Goal: Obtain resource: Download file/media

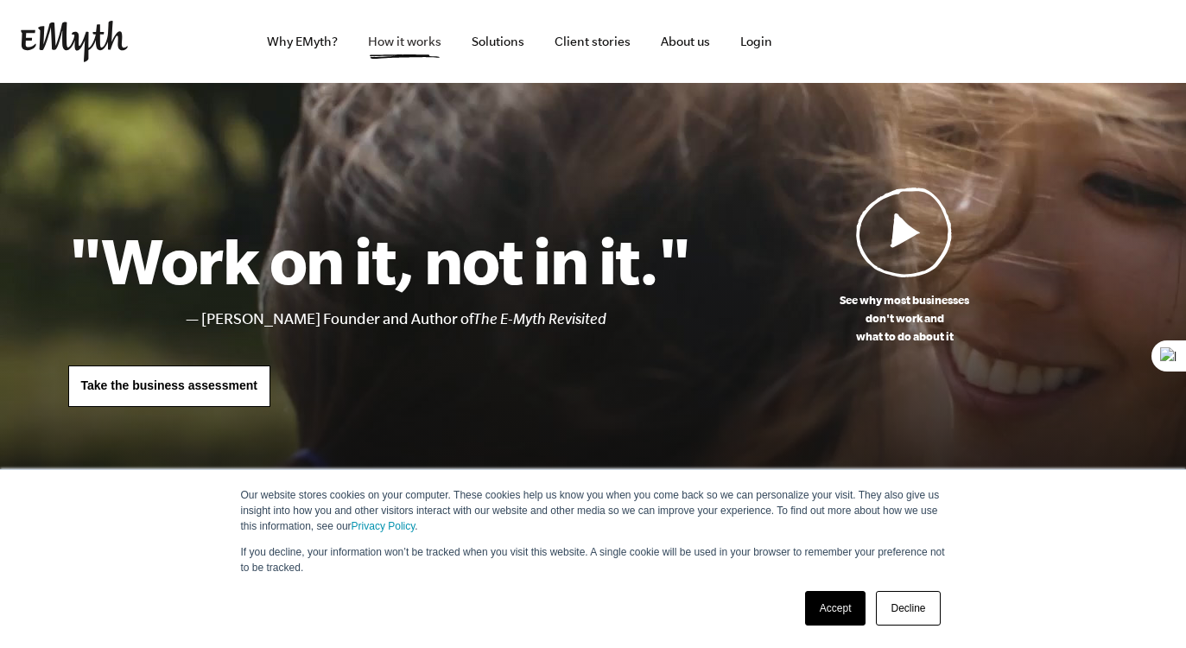
click at [393, 48] on link "How it works" at bounding box center [404, 41] width 101 height 83
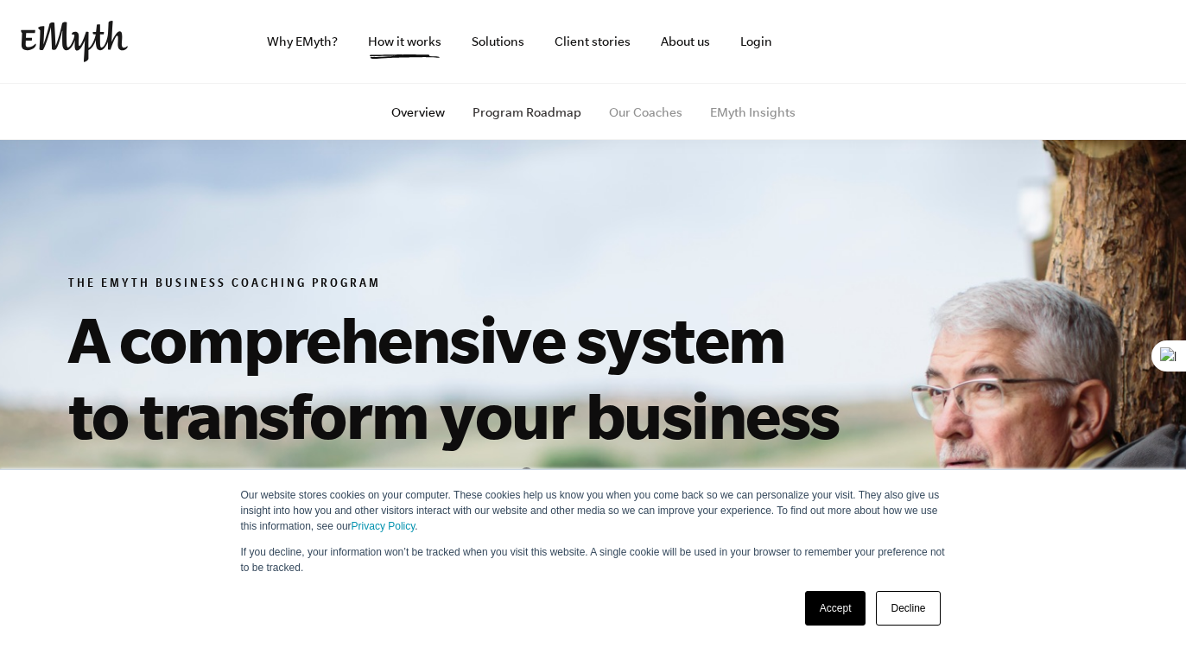
click at [546, 112] on link "Program Roadmap" at bounding box center [526, 112] width 109 height 14
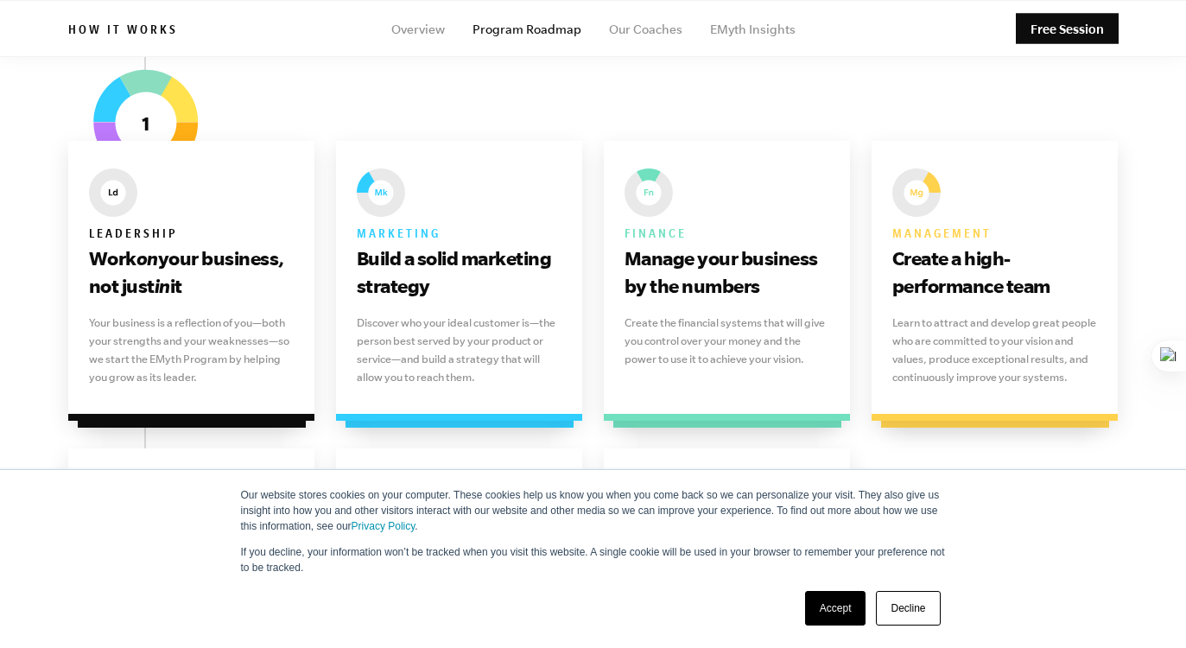
scroll to position [1051, 0]
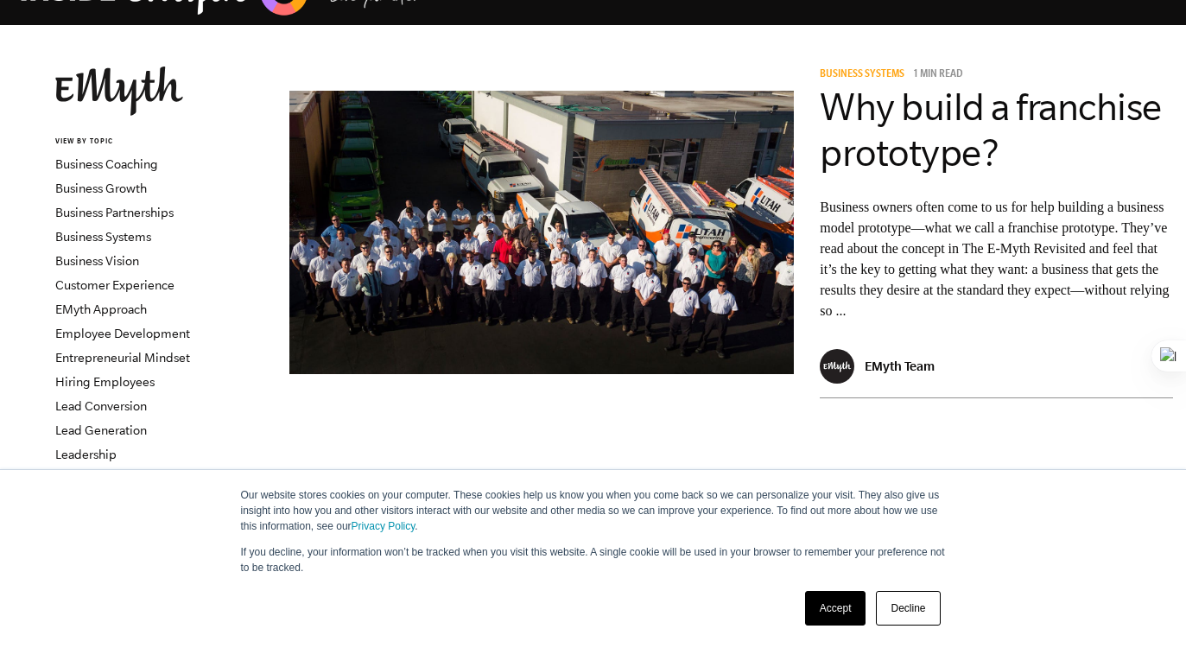
scroll to position [8, 0]
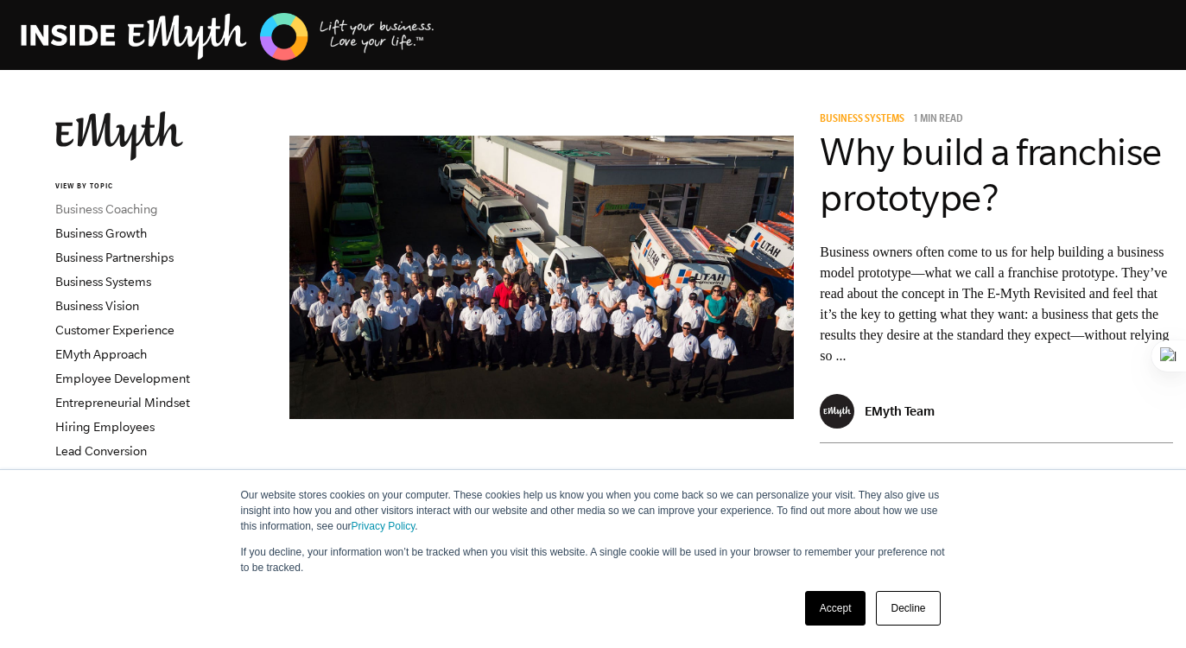
click at [117, 212] on link "Business Coaching" at bounding box center [106, 209] width 103 height 14
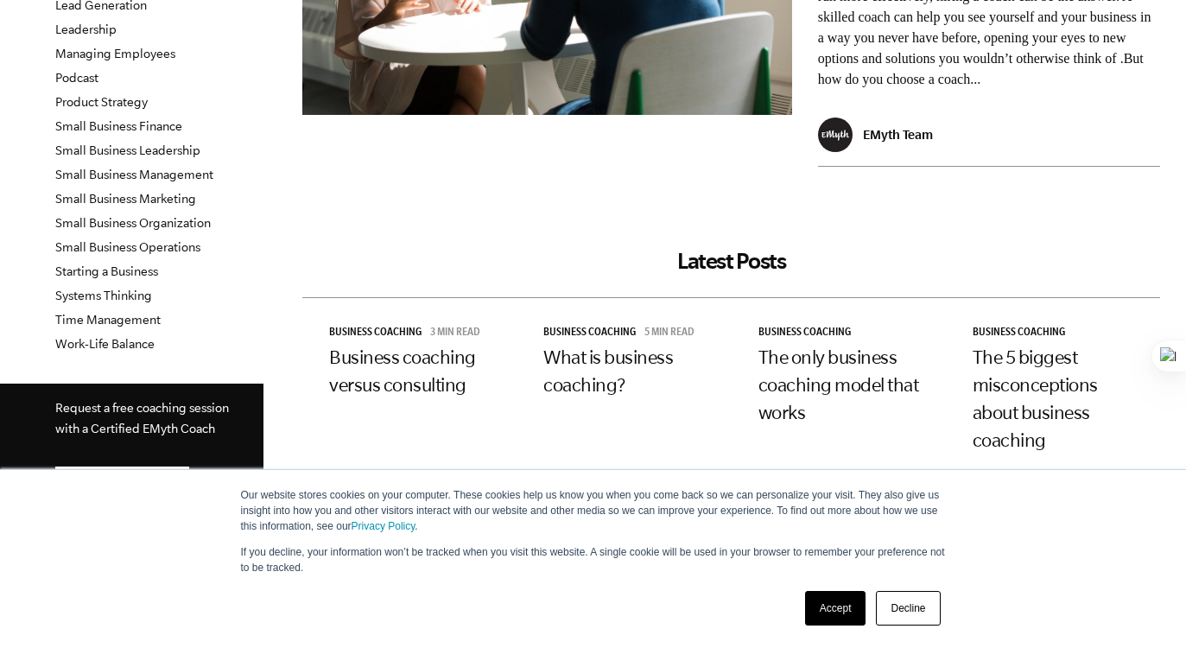
scroll to position [499, 0]
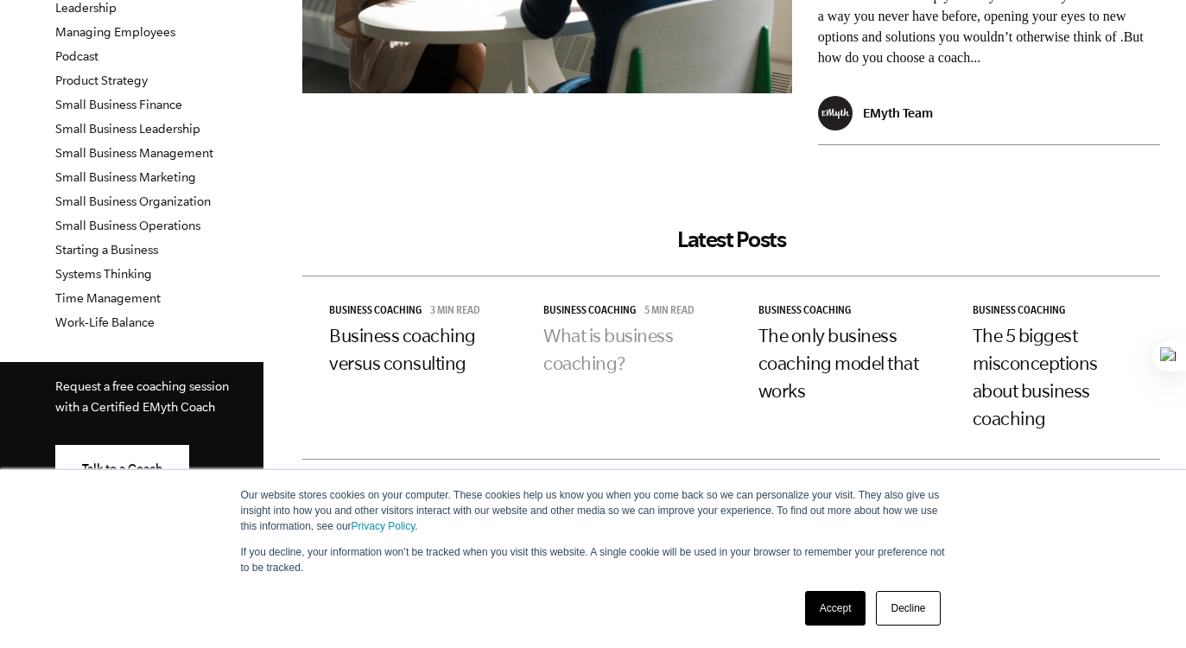
click at [593, 362] on link "What is business coaching?" at bounding box center [608, 349] width 130 height 48
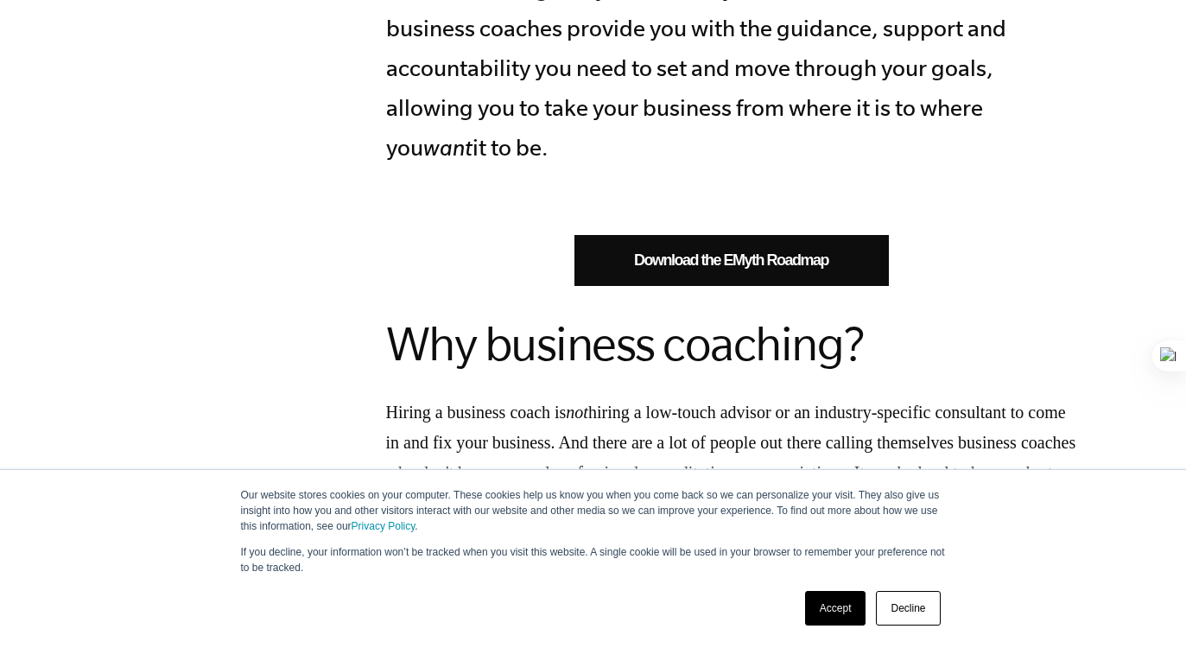
scroll to position [1170, 0]
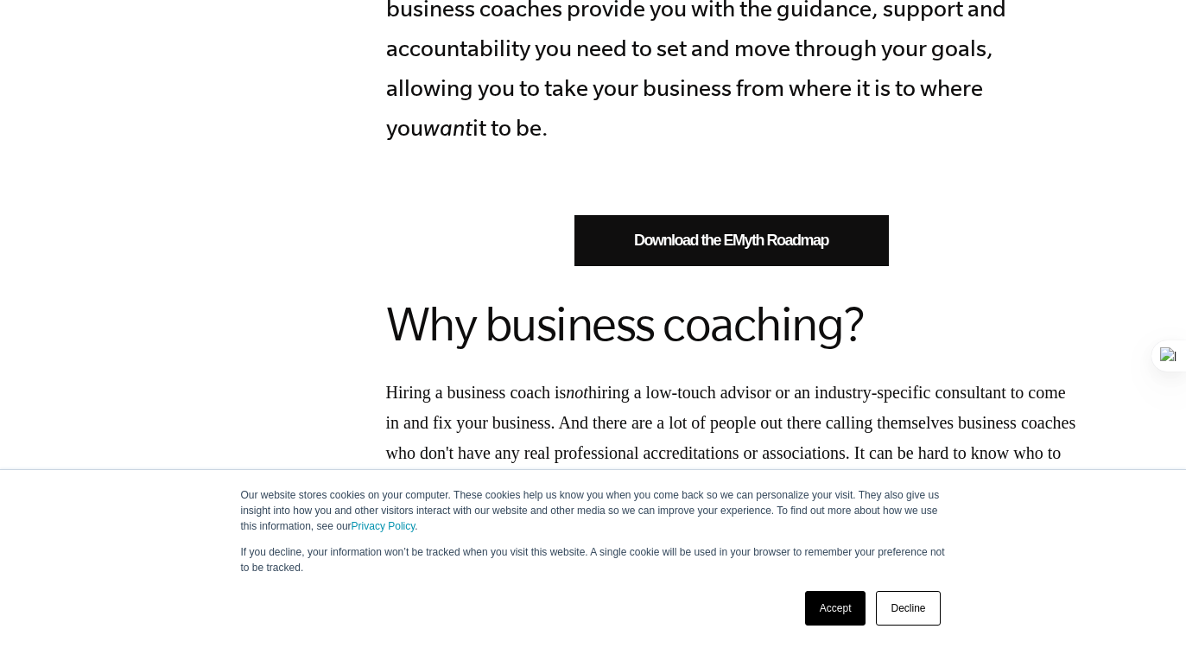
click at [757, 215] on link "Download the EMyth Roadmap" at bounding box center [731, 240] width 314 height 51
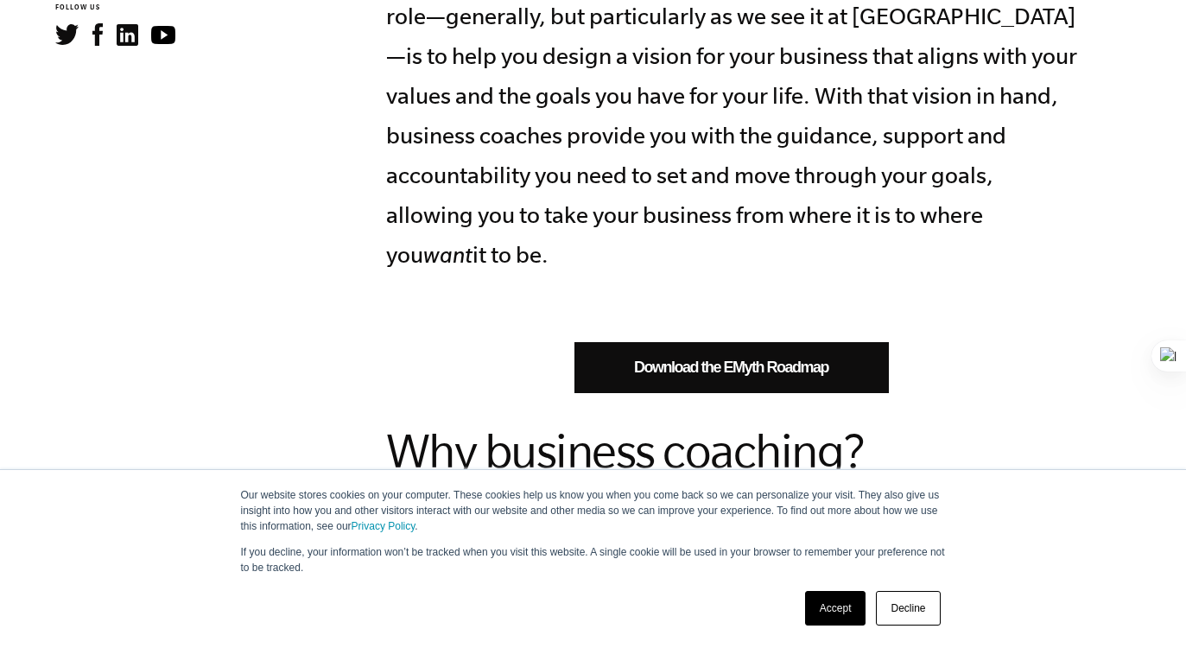
scroll to position [903, 0]
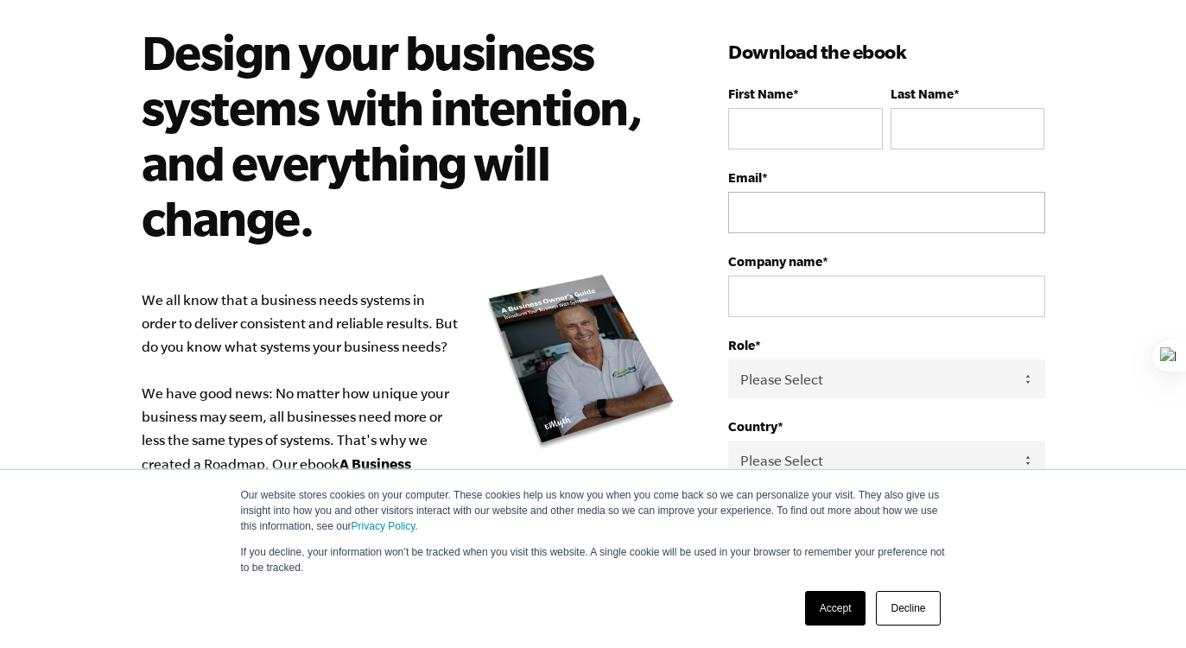
scroll to position [89, 0]
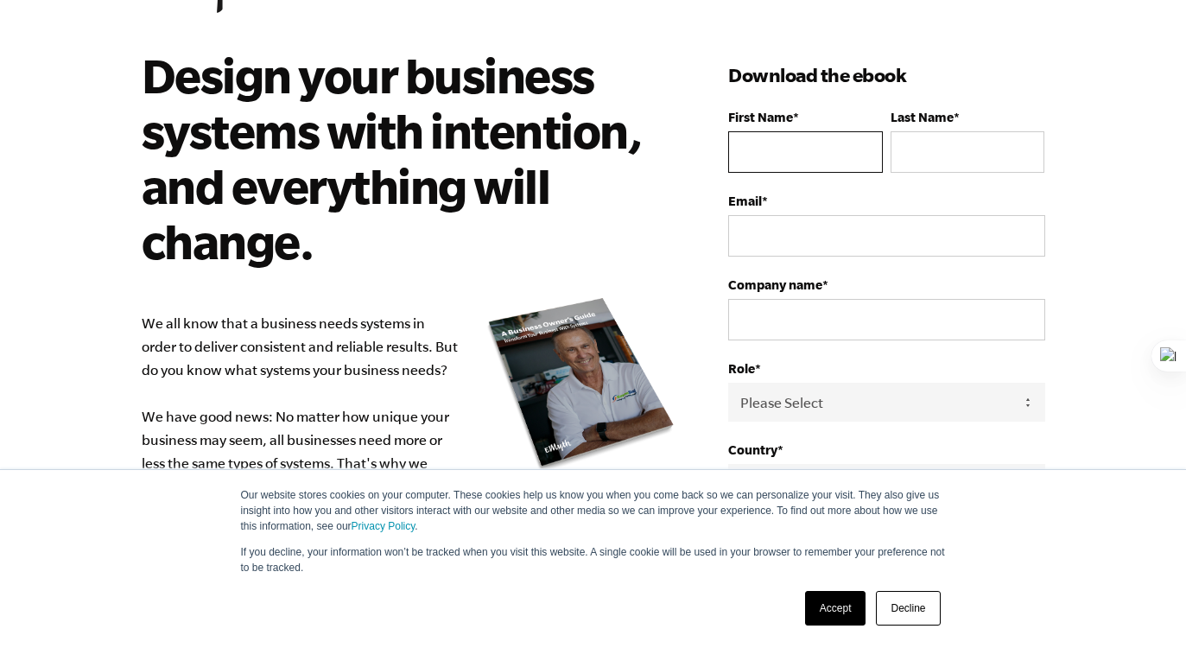
click at [802, 143] on input "First Name *" at bounding box center [805, 151] width 154 height 41
type input "Padmavathy"
type input "Tungaturthi"
type input "padmavathy.tungaturthi@gmail.com"
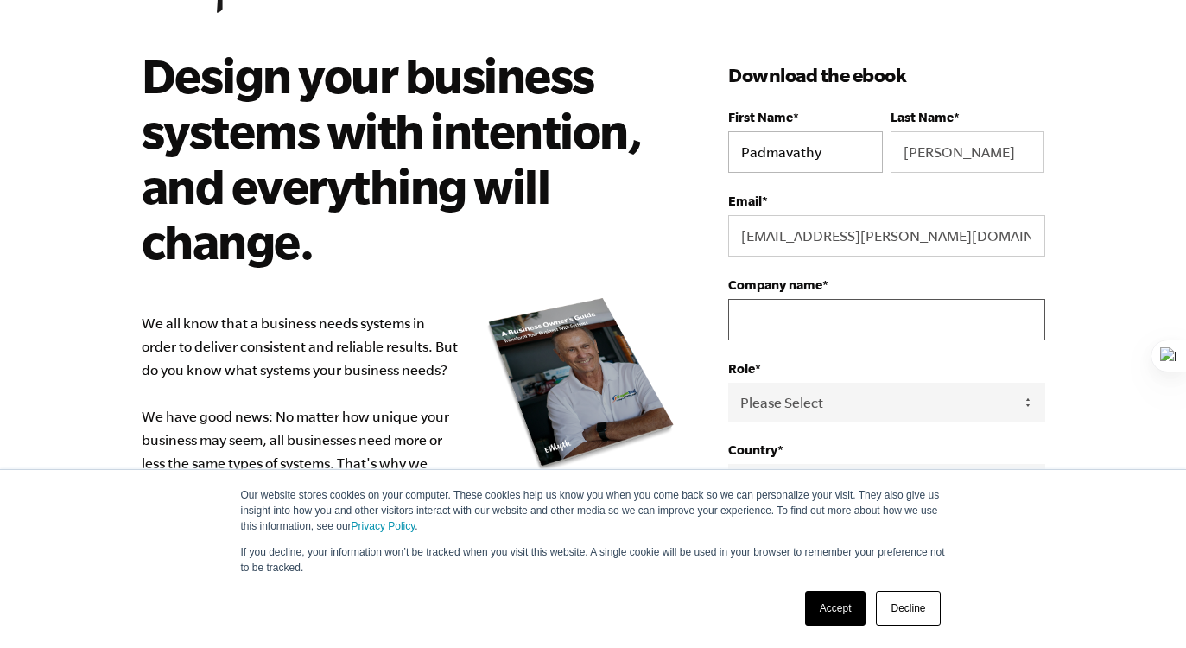
type input "Sri Adisash Teachconnect Pvt. ltd"
select select "India"
type input "+919848598288"
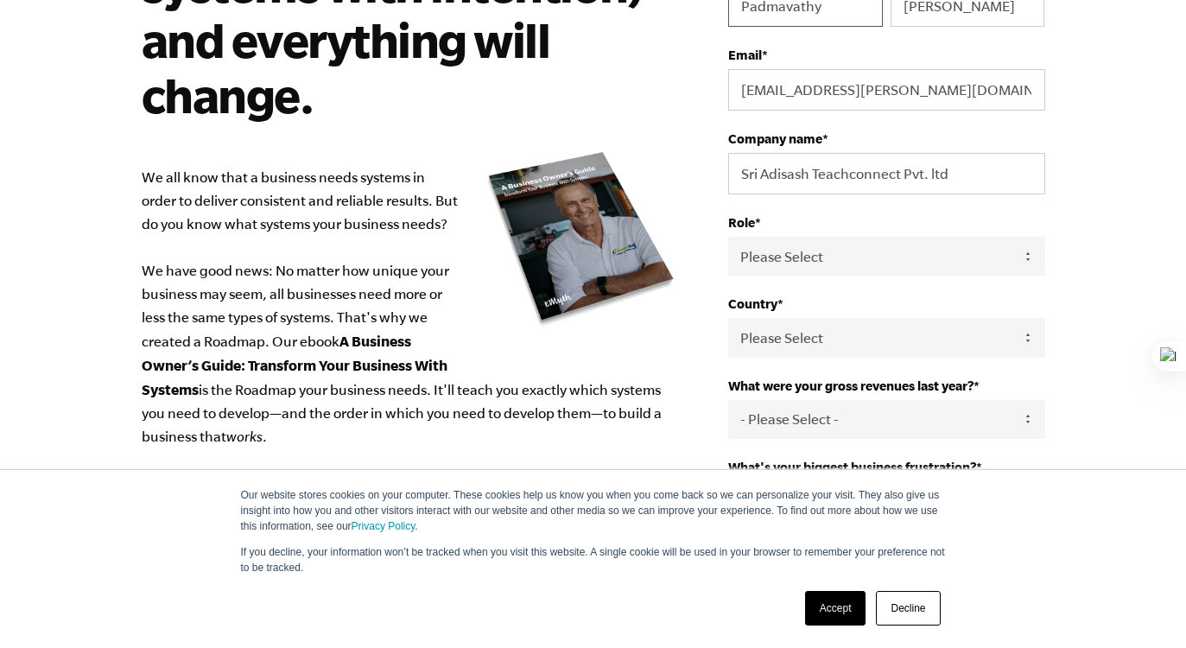
scroll to position [233, 0]
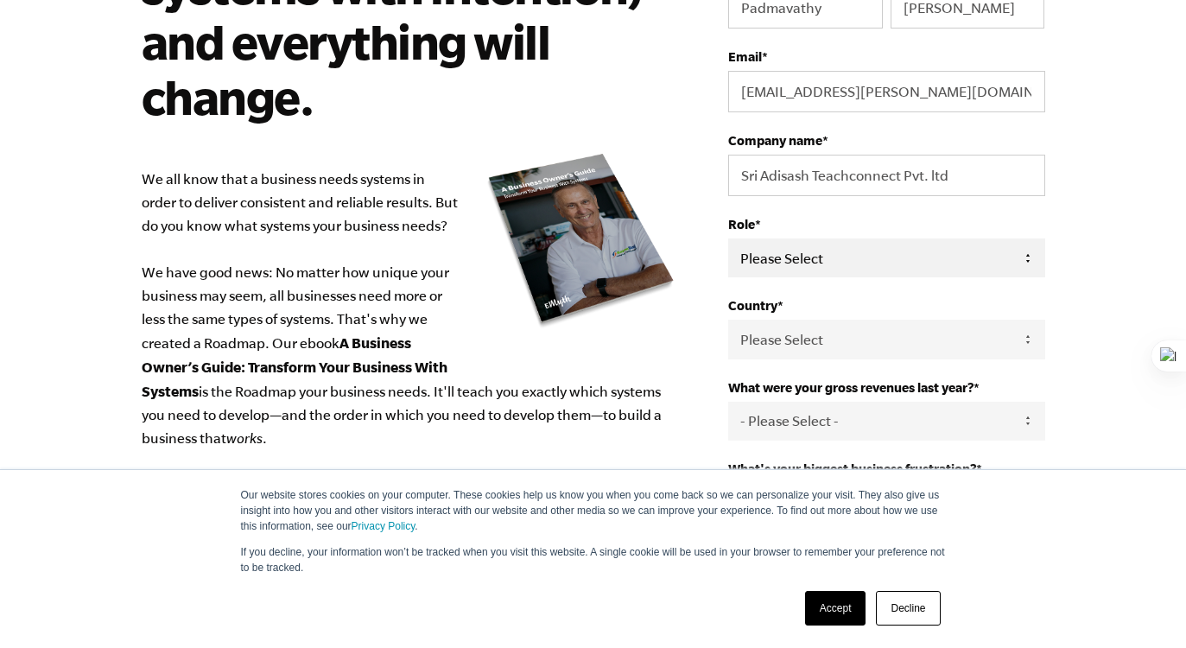
click at [841, 263] on select "Please Select Owner Partner / Co-Owner Executive Employee / Other" at bounding box center [886, 257] width 316 height 39
click at [728, 239] on select "Please Select Owner Partner / Co-Owner Executive Employee / Other" at bounding box center [886, 257] width 316 height 39
click at [800, 250] on select "Please Select Owner Partner / Co-Owner Executive Employee / Other" at bounding box center [886, 257] width 316 height 39
select select "Partner / Co-Owner"
click at [728, 239] on select "Please Select Owner Partner / Co-Owner Executive Employee / Other" at bounding box center [886, 257] width 316 height 39
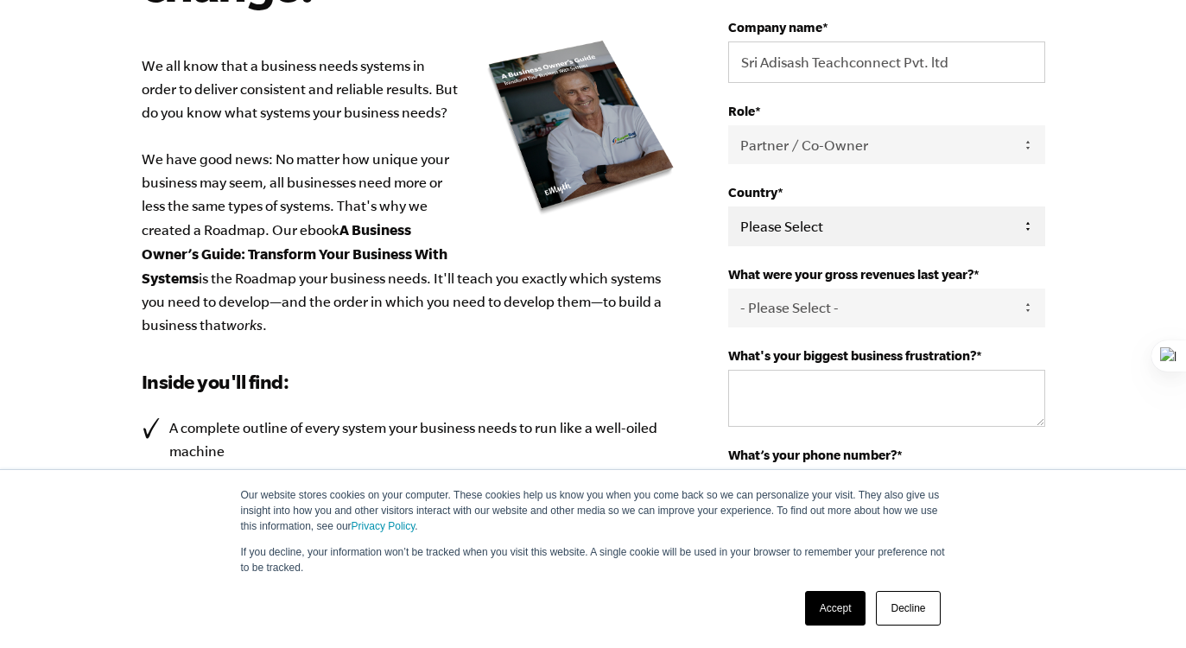
scroll to position [347, 0]
click at [900, 317] on select "- Please Select - 0-75K 76-150K 151-275K 276-500K 501-750K 751-1M 1-2.5M 2.5-5M…" at bounding box center [886, 307] width 316 height 39
select select "0-75K"
click at [728, 289] on select "- Please Select - 0-75K 76-150K 151-275K 276-500K 501-750K 751-1M 1-2.5M 2.5-5M…" at bounding box center [886, 307] width 316 height 39
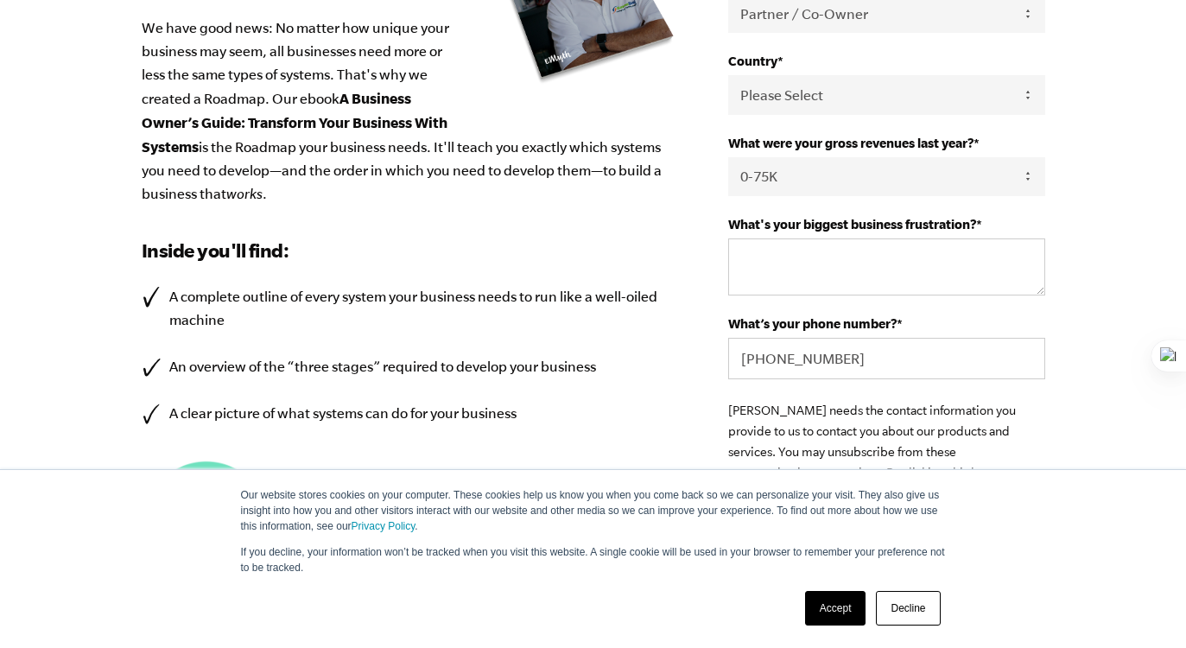
scroll to position [477, 0]
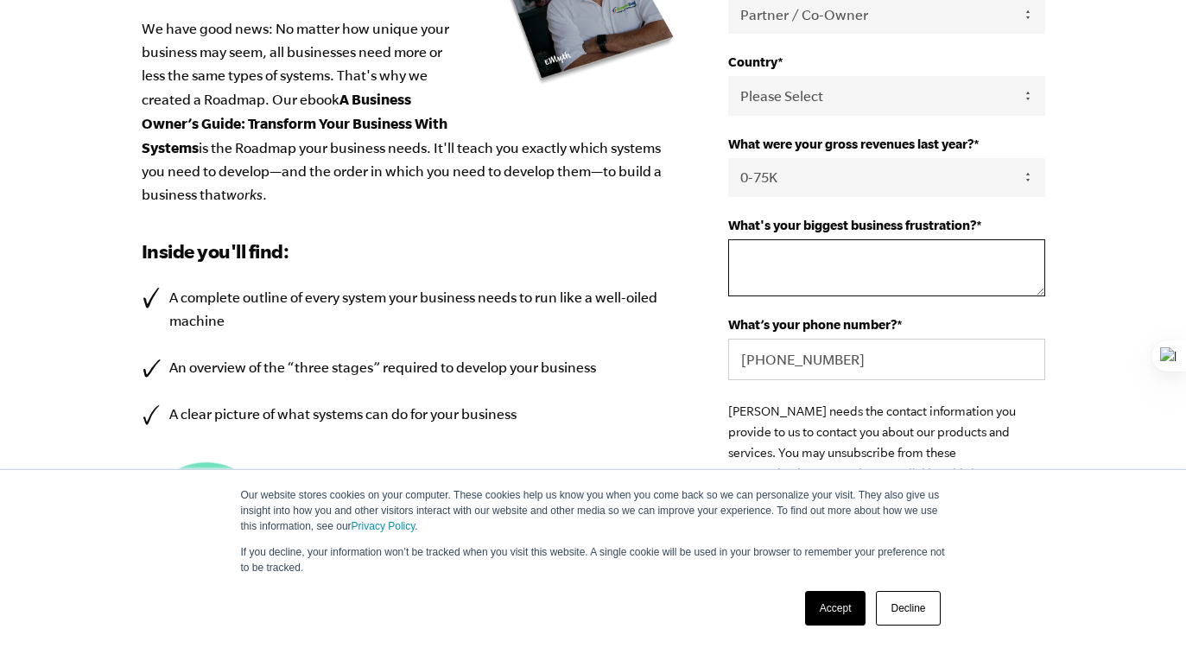
click at [805, 274] on textarea "What's your biggest business frustration? *" at bounding box center [886, 267] width 316 height 57
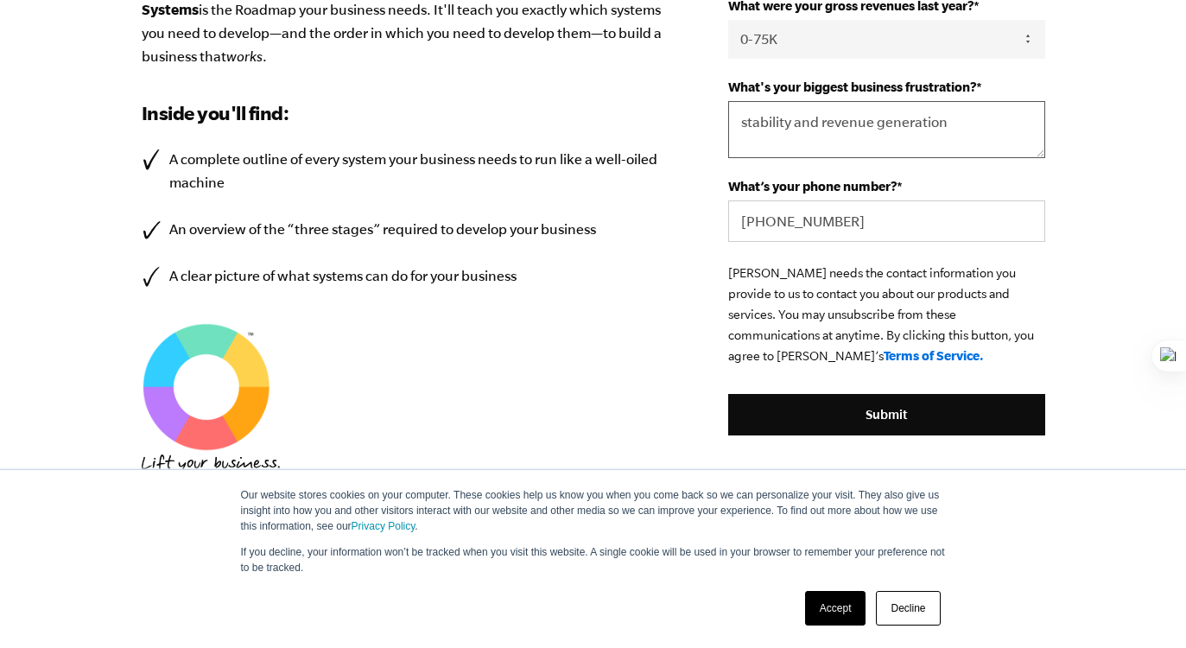
scroll to position [742, 0]
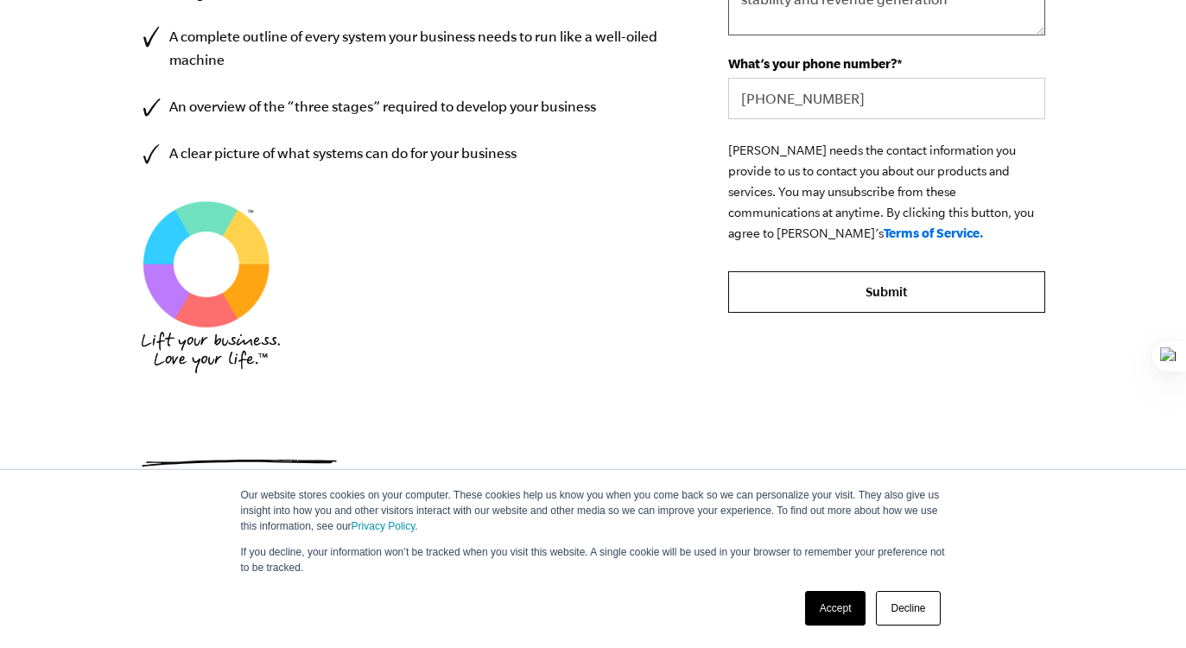
type textarea "stability and revenue generation"
click at [882, 298] on input "Submit" at bounding box center [886, 291] width 316 height 41
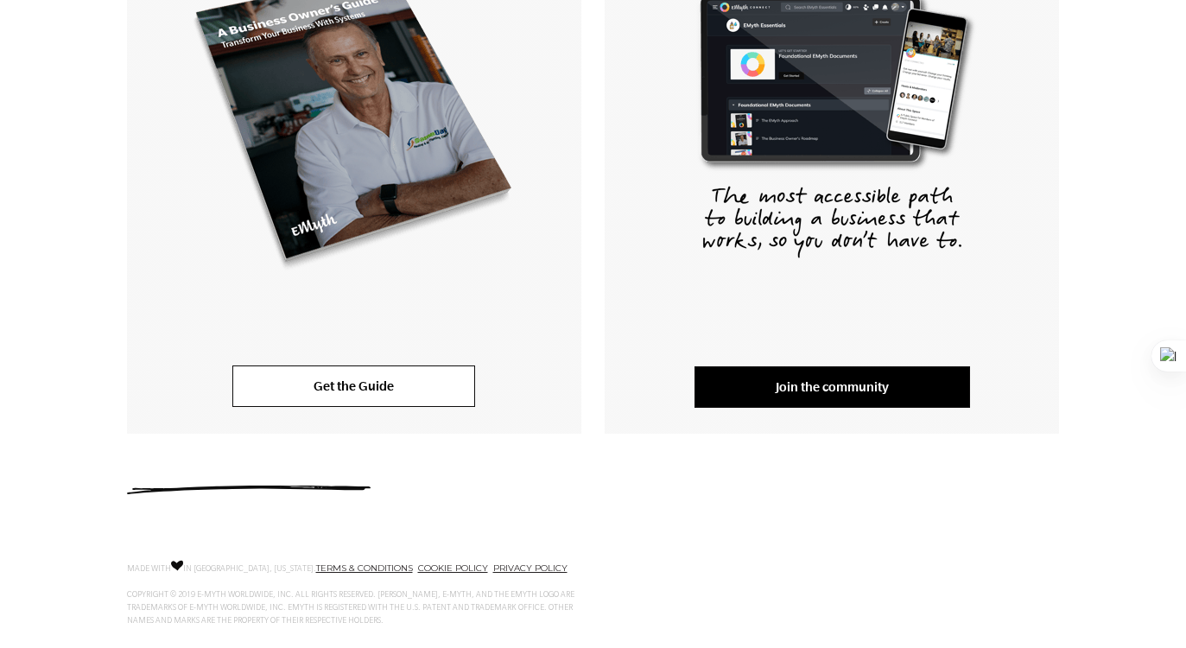
scroll to position [498, 0]
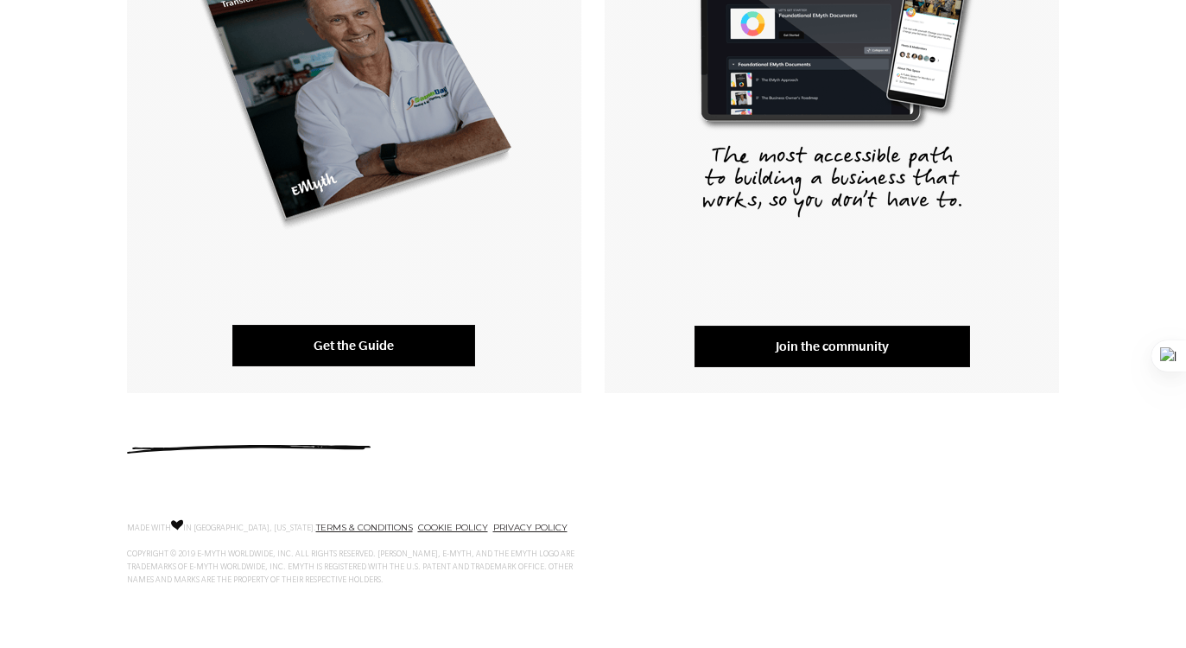
click at [363, 338] on link "Get the Guide" at bounding box center [353, 345] width 243 height 41
click at [346, 362] on link "Get the Guide" at bounding box center [353, 345] width 243 height 41
